Goal: Information Seeking & Learning: Learn about a topic

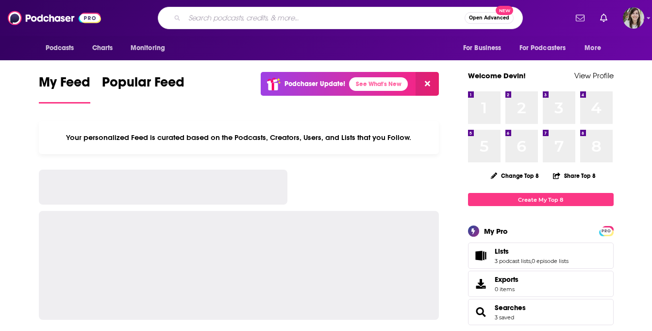
click at [276, 19] on input "Search podcasts, credits, & more..." at bounding box center [325, 18] width 280 height 16
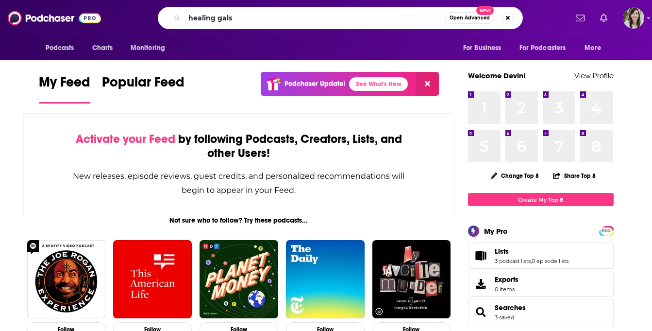
type input "healing gals"
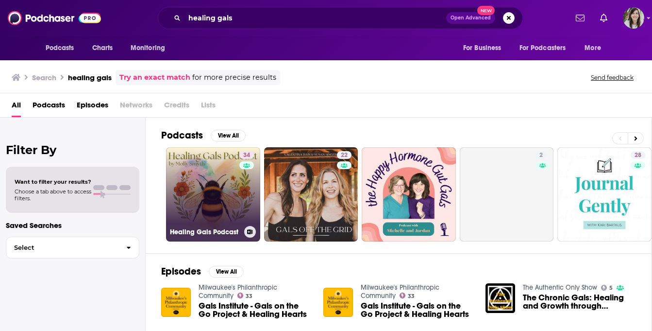
click at [207, 187] on link "34 Healing Gals Podcast" at bounding box center [213, 194] width 94 height 94
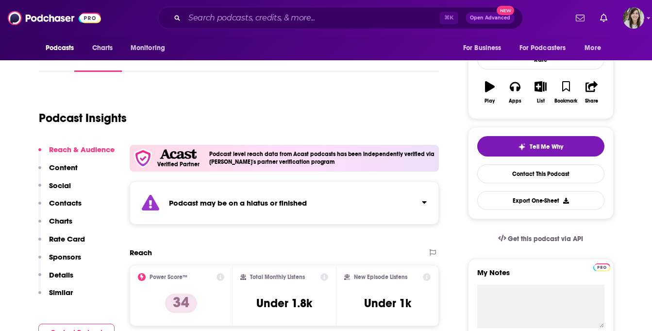
scroll to position [95, 0]
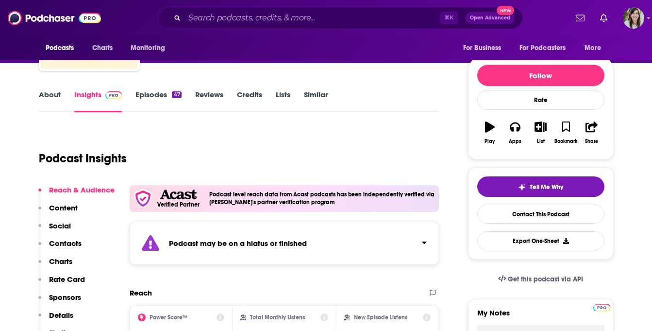
click at [162, 96] on link "Episodes 47" at bounding box center [158, 101] width 46 height 22
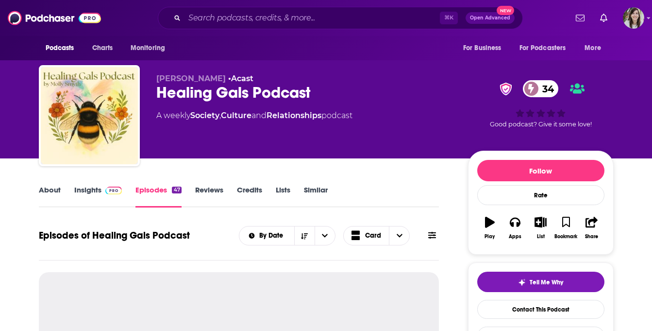
scroll to position [106, 0]
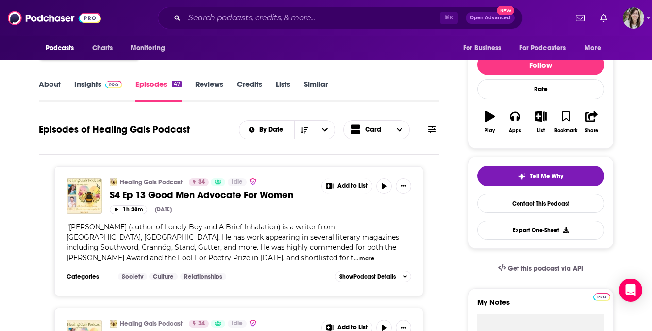
click at [244, 9] on div "⌘ K Open Advanced New" at bounding box center [340, 18] width 365 height 22
click at [241, 15] on input "Search podcasts, credits, & more..." at bounding box center [312, 18] width 255 height 16
paste input "The Hidden Economics of Remarkable Women"
type input "The Hidden Economics of Remarkable Women"
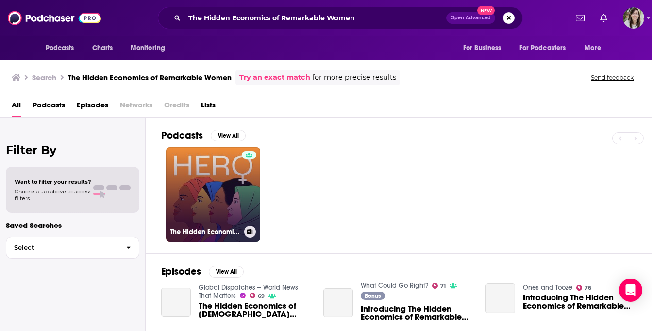
click at [221, 181] on link "The Hidden Economics of Remarkable Women (HERO)" at bounding box center [213, 194] width 94 height 94
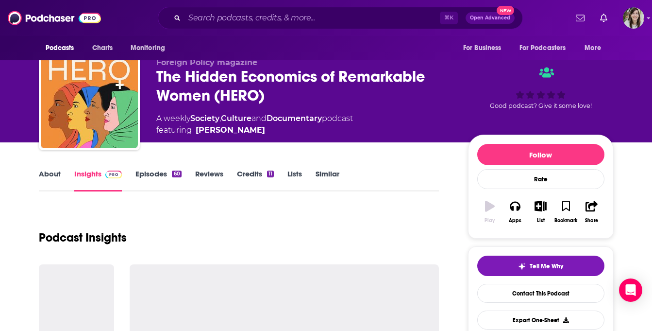
scroll to position [25, 0]
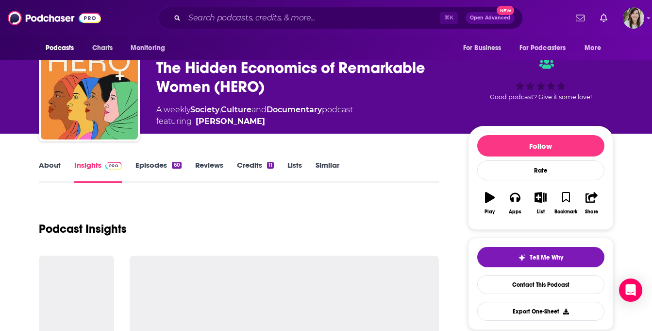
click at [157, 166] on link "Episodes 60" at bounding box center [158, 171] width 46 height 22
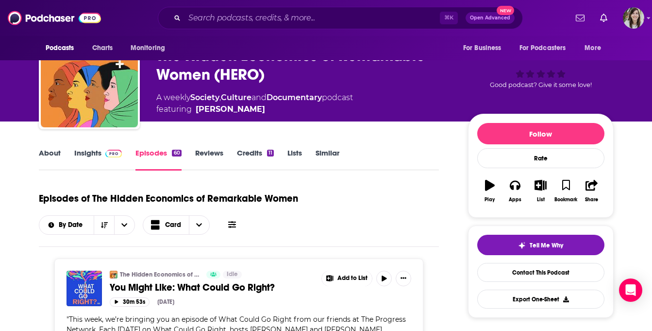
scroll to position [23, 0]
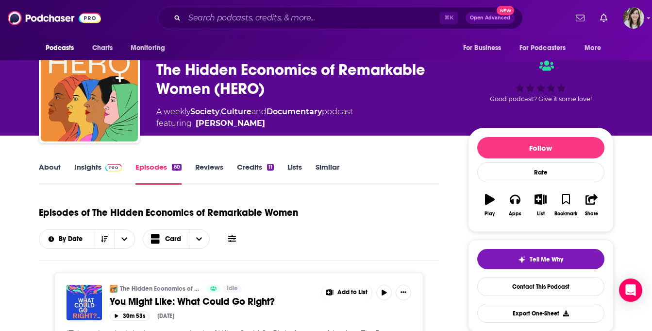
click at [48, 177] on link "About" at bounding box center [50, 173] width 22 height 22
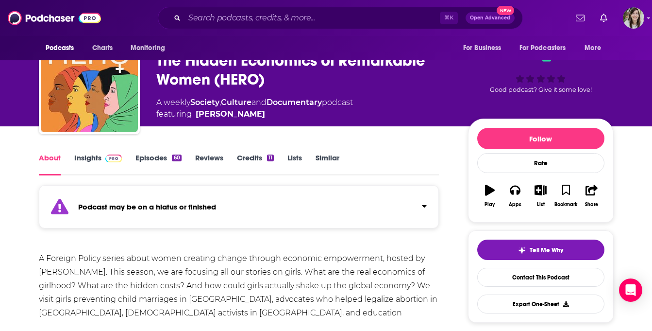
scroll to position [47, 0]
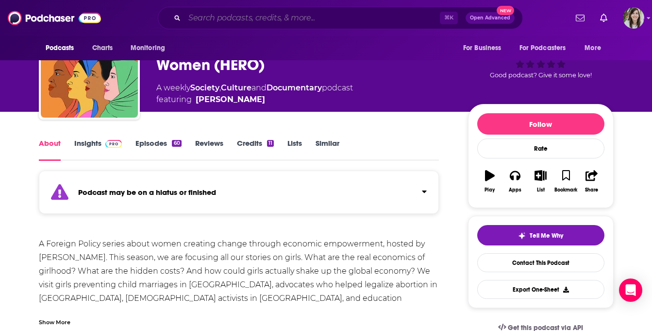
click at [235, 22] on input "Search podcasts, credits, & more..." at bounding box center [312, 18] width 255 height 16
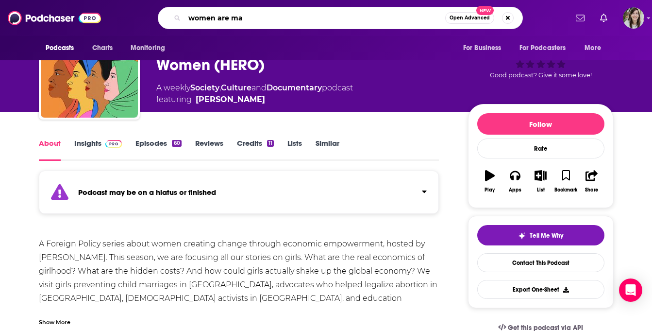
type input "women are mad"
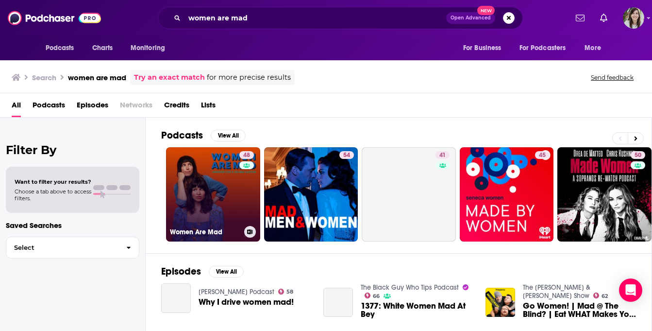
click at [196, 177] on link "48 Women Are Mad" at bounding box center [213, 194] width 94 height 94
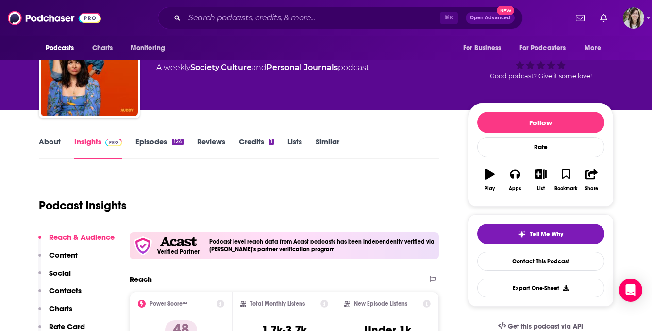
scroll to position [90, 0]
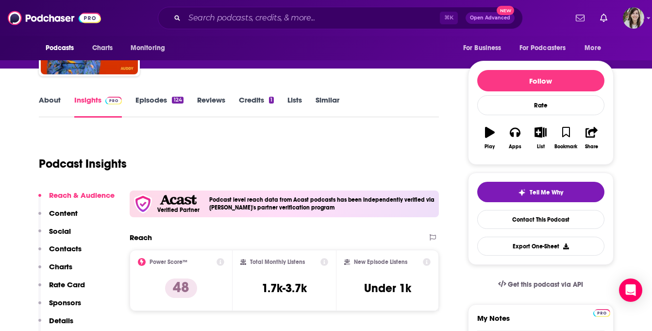
click at [50, 107] on link "About" at bounding box center [50, 106] width 22 height 22
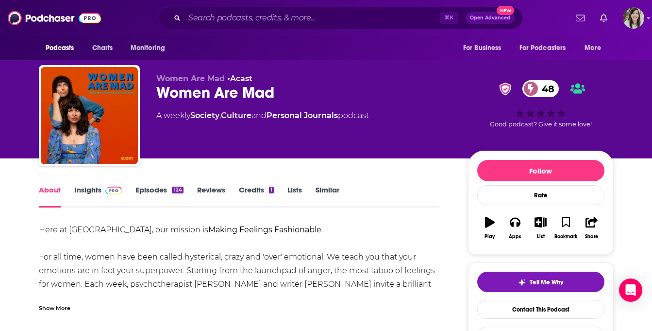
click at [155, 191] on link "Episodes 124" at bounding box center [159, 196] width 48 height 22
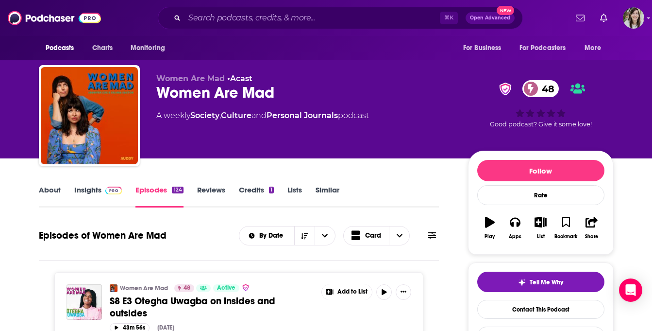
click at [52, 195] on link "About" at bounding box center [50, 196] width 22 height 22
